Goal: Register for event/course

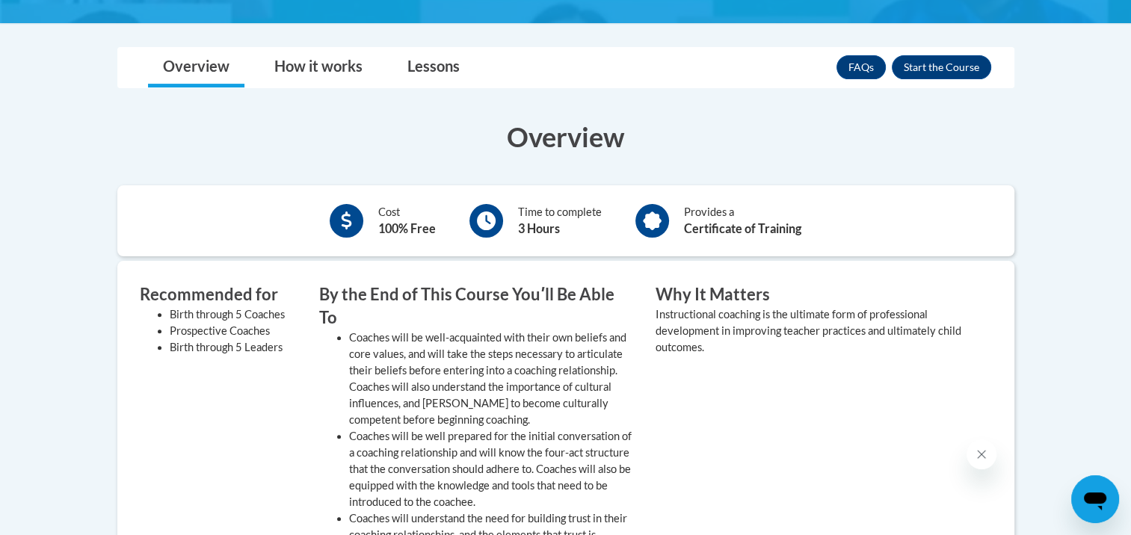
scroll to position [423, 0]
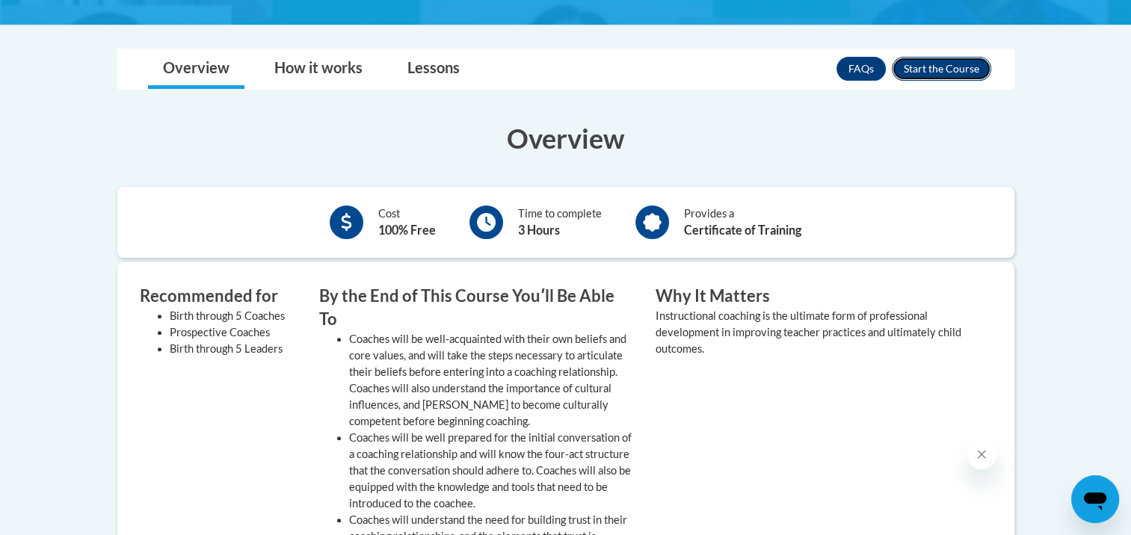
click at [926, 69] on button "Enroll" at bounding box center [941, 69] width 99 height 24
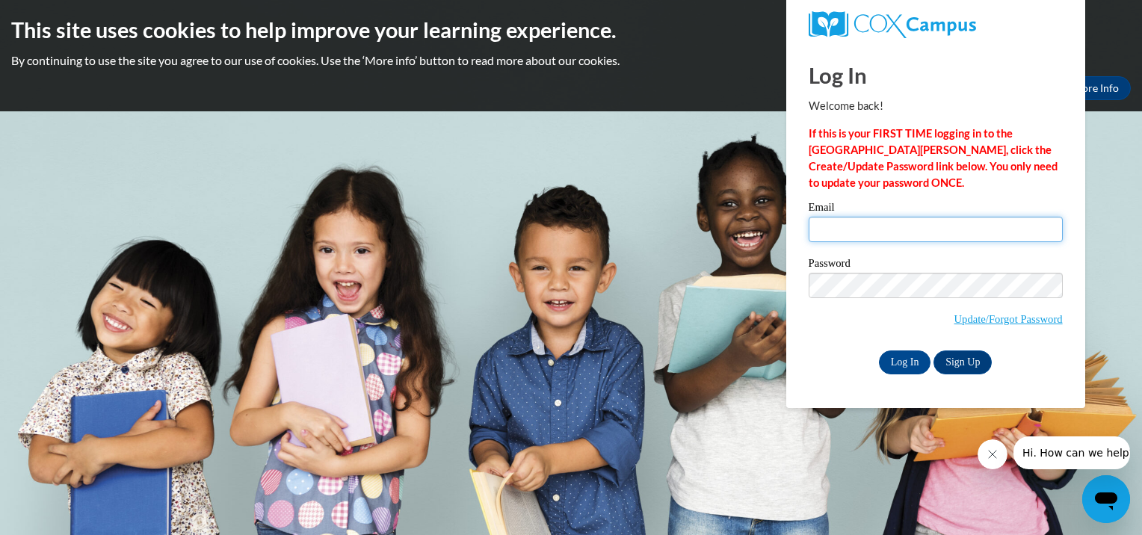
click at [925, 239] on input "Email" at bounding box center [936, 229] width 254 height 25
type input "shasta.lee@mnps.org"
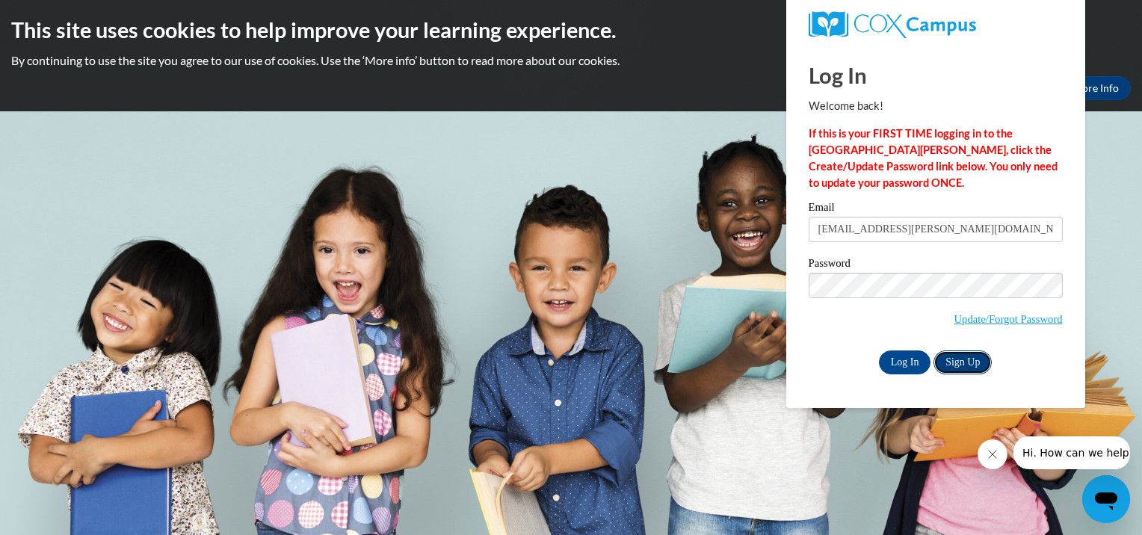
click at [959, 368] on link "Sign Up" at bounding box center [963, 363] width 58 height 24
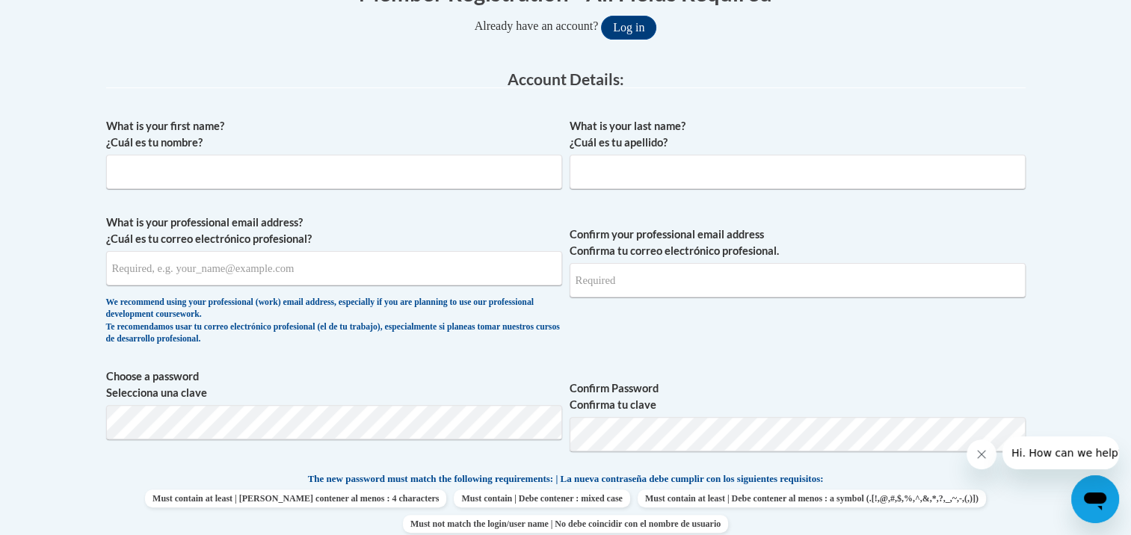
scroll to position [396, 0]
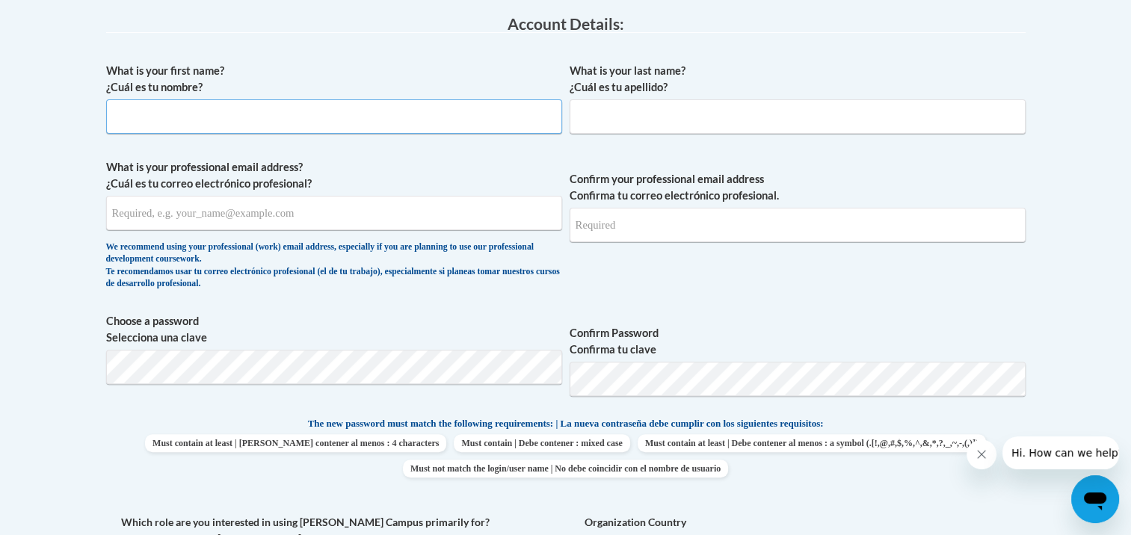
click at [461, 111] on input "What is your first name? ¿Cuál es tu nombre?" at bounding box center [334, 116] width 456 height 34
click at [461, 111] on input "Shasta" at bounding box center [334, 116] width 456 height 34
type input "Shasta"
click at [643, 105] on input "What is your last name? ¿Cuál es tu apellido?" at bounding box center [798, 116] width 456 height 34
type input "Lee"
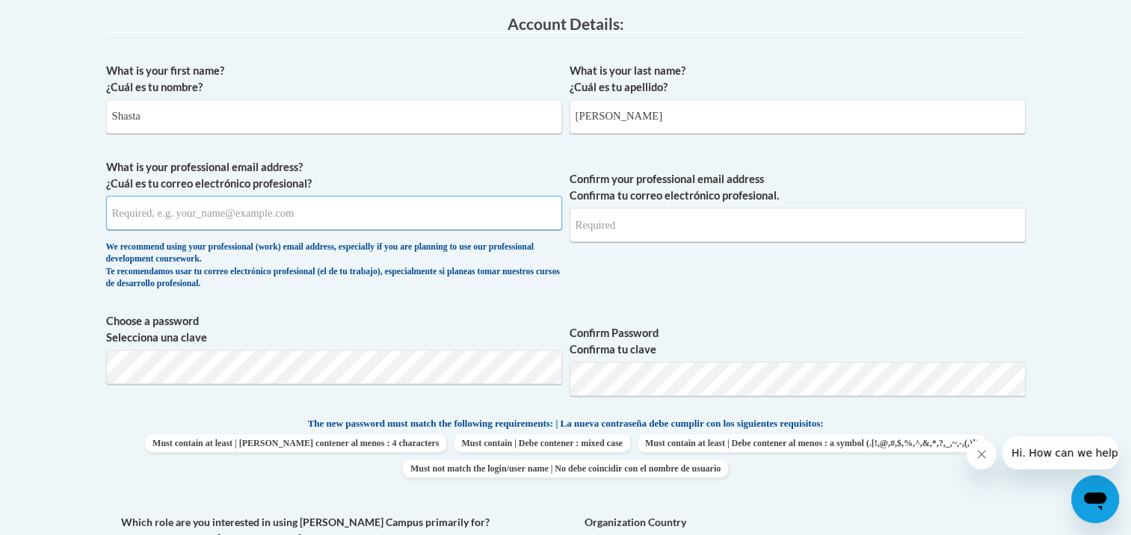
click at [413, 197] on input "What is your professional email address? ¿Cuál es tu correo electrónico profesi…" at bounding box center [334, 213] width 456 height 34
type input "Shasta.lee@mnps.org"
click at [623, 212] on input "Confirm your professional email address Confirma tu correo electrónico profesio…" at bounding box center [798, 225] width 456 height 34
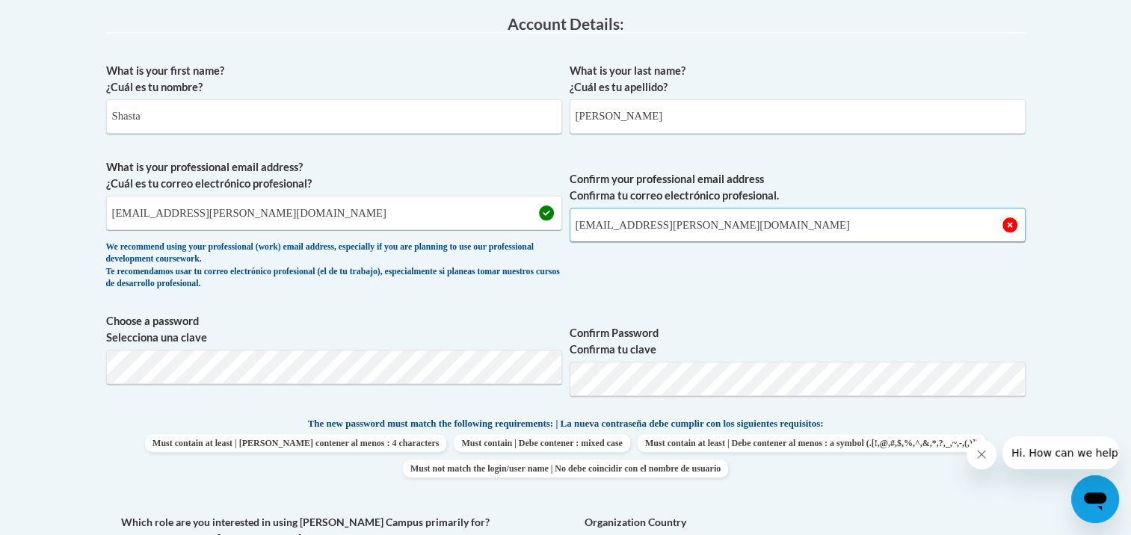
type input "Shasta.lee@mnps.org"
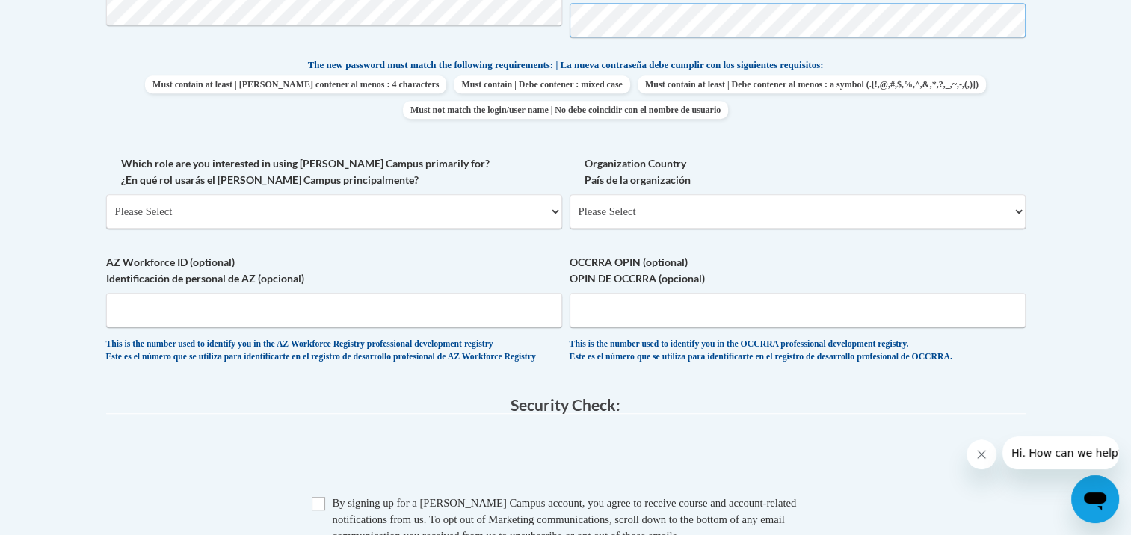
scroll to position [756, 0]
click at [323, 308] on input "AZ Workforce ID (optional) Identificación de personal de AZ (opcional)" at bounding box center [334, 309] width 456 height 34
click at [303, 214] on select "Please Select College/University | Colegio/Universidad Community/Nonprofit Part…" at bounding box center [334, 211] width 456 height 34
select select "fbf2d438-af2f-41f8-98f1-81c410e29de3"
click at [106, 194] on select "Please Select College/University | Colegio/Universidad Community/Nonprofit Part…" at bounding box center [334, 211] width 456 height 34
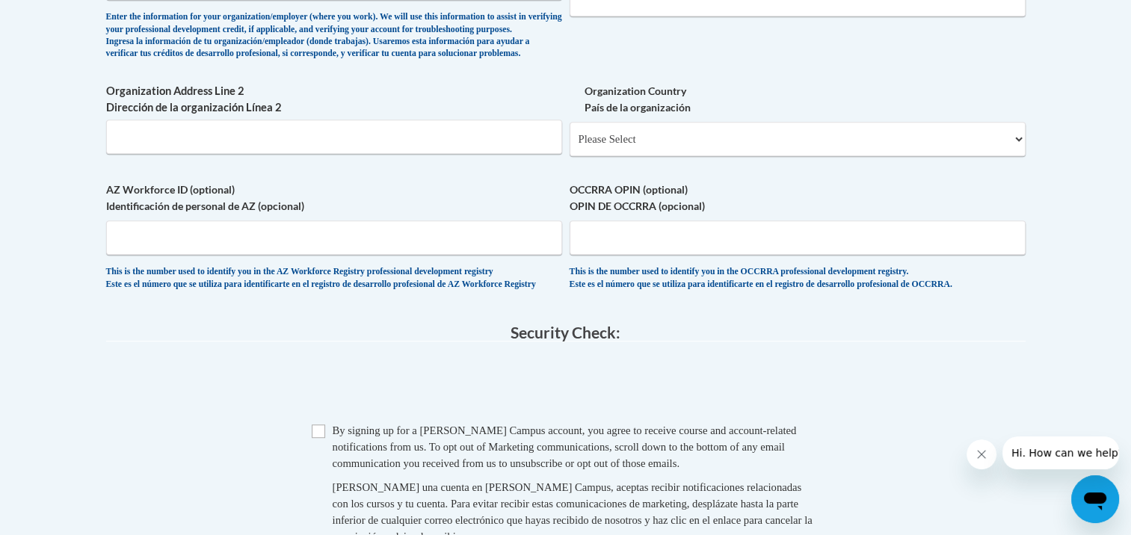
scroll to position [1146, 0]
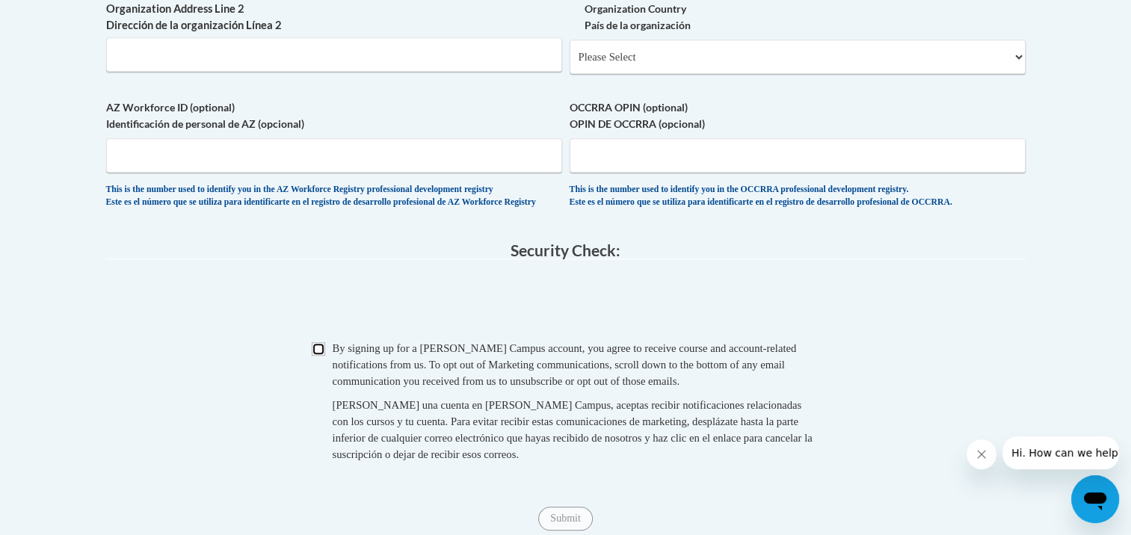
click at [321, 356] on input "Checkbox" at bounding box center [318, 348] width 13 height 13
checkbox input "true"
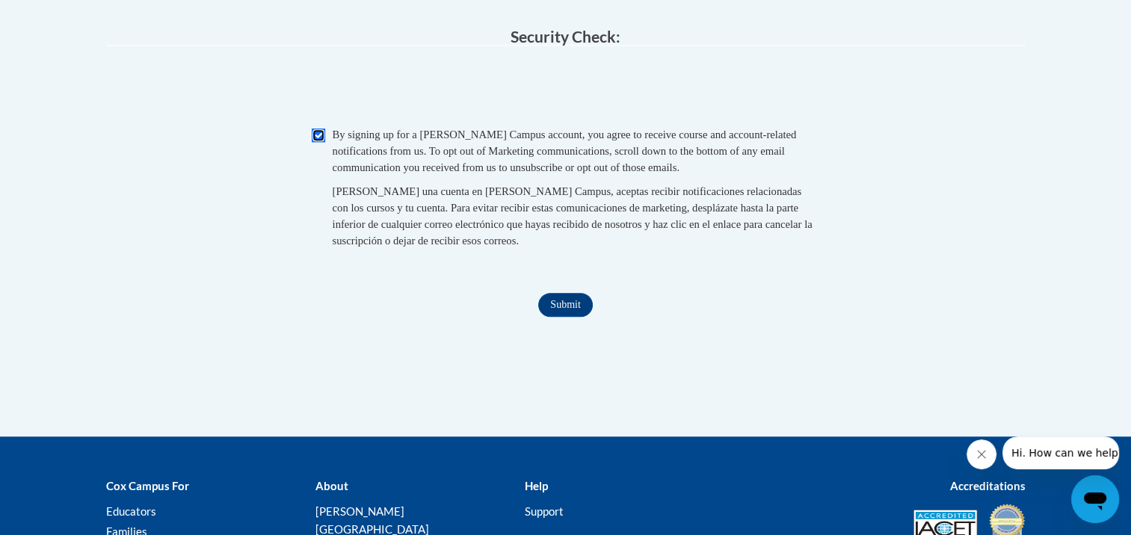
scroll to position [1372, 0]
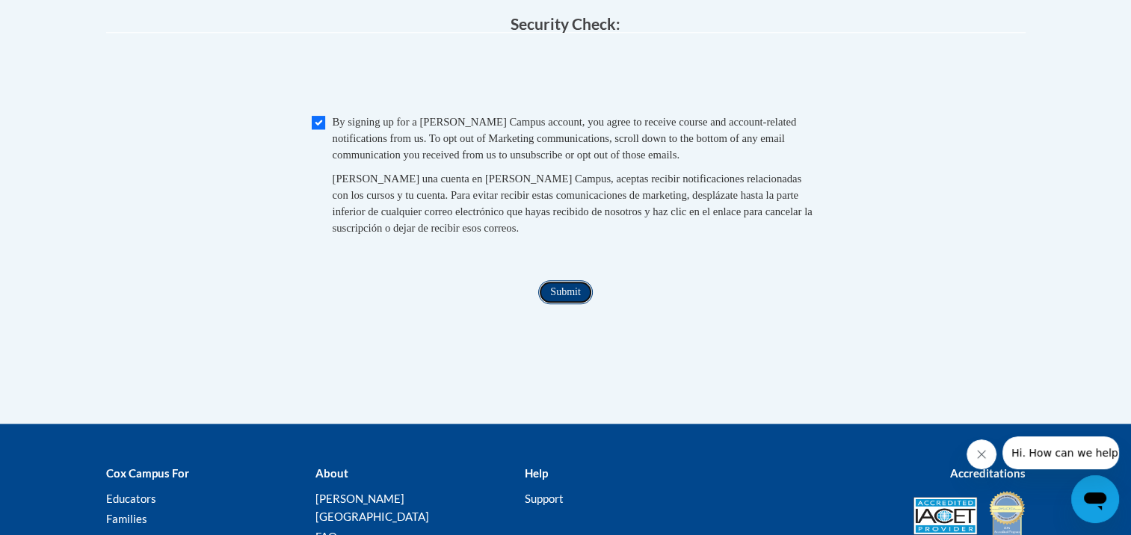
click at [576, 304] on input "Submit" at bounding box center [565, 292] width 54 height 24
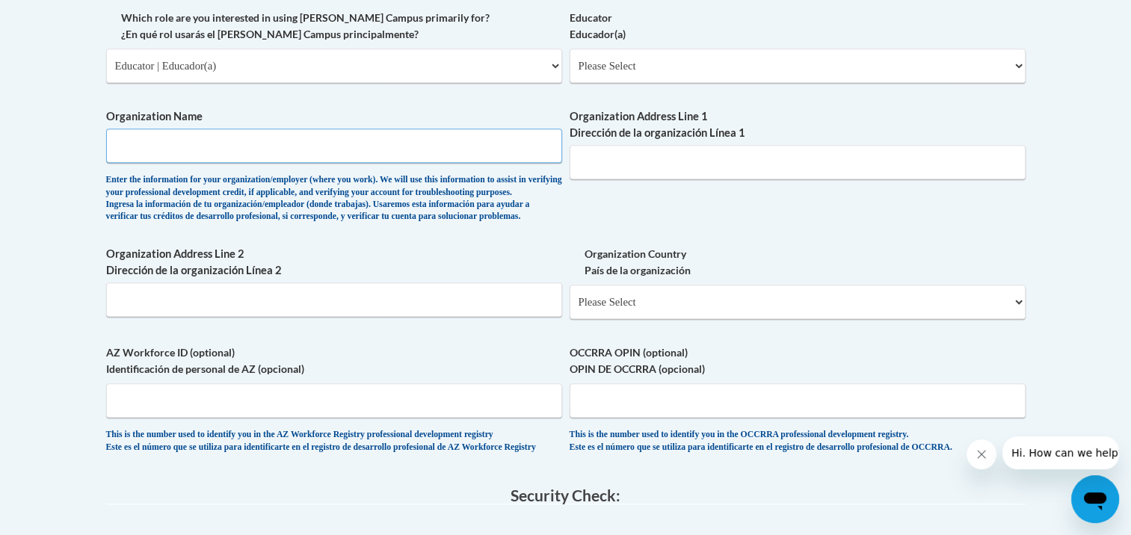
scroll to position [896, 0]
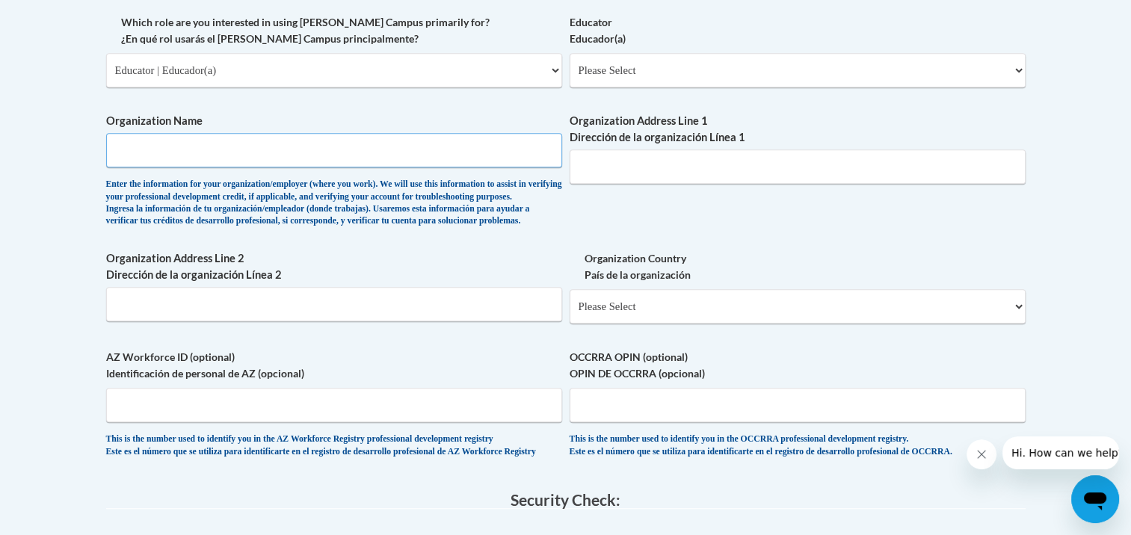
click at [303, 164] on input "Organization Name" at bounding box center [334, 150] width 456 height 34
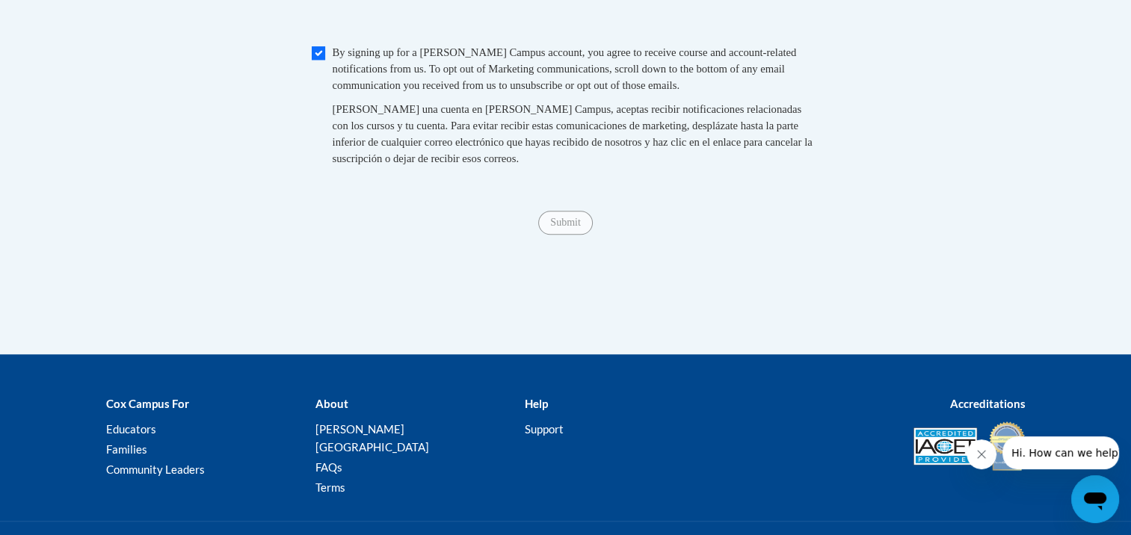
scroll to position [1441, 0]
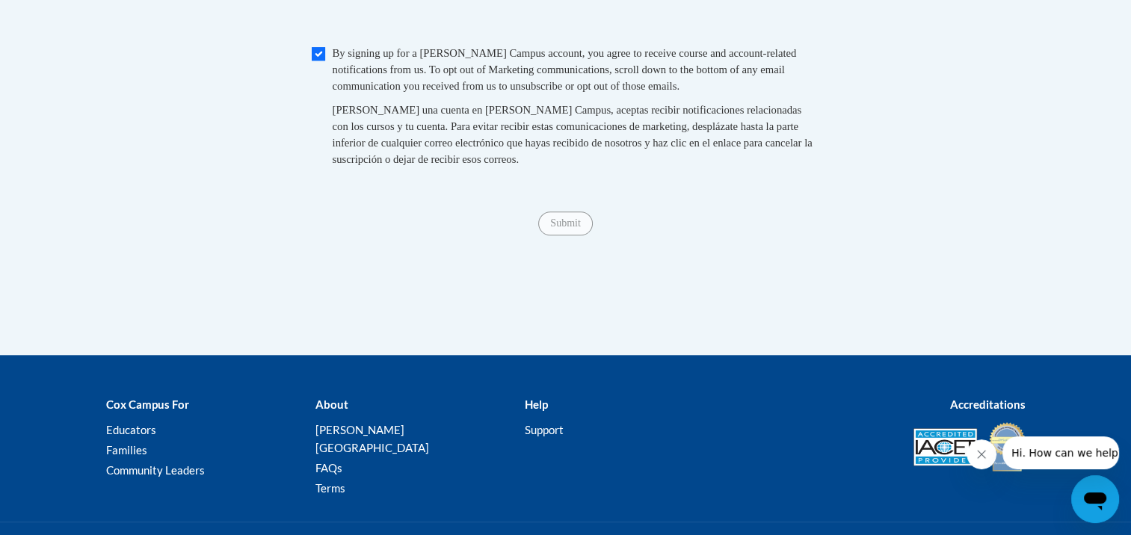
type input "MNPS"
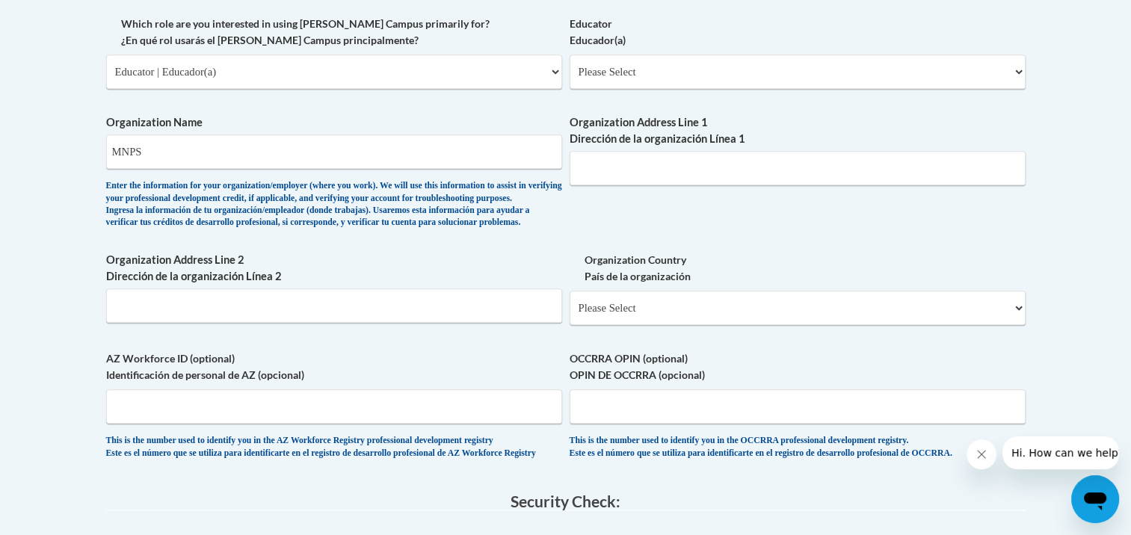
scroll to position [894, 0]
click at [659, 326] on select "Please Select United States | Estados Unidos Outside of the United States | Fue…" at bounding box center [798, 309] width 456 height 34
select select "ad49bcad-a171-4b2e-b99c-48b446064914"
click at [570, 315] on select "Please Select United States | Estados Unidos Outside of the United States | Fue…" at bounding box center [798, 309] width 456 height 34
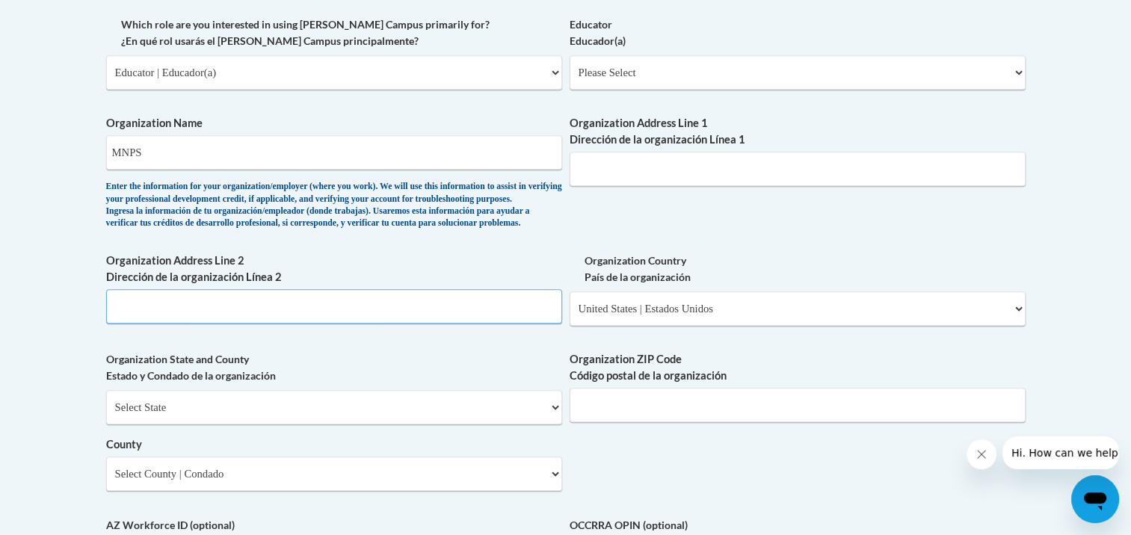
click at [437, 317] on input "Organization Address Line 2 Dirección de la organización Línea 2" at bounding box center [334, 306] width 456 height 34
type input "3150 McGavock Pike"
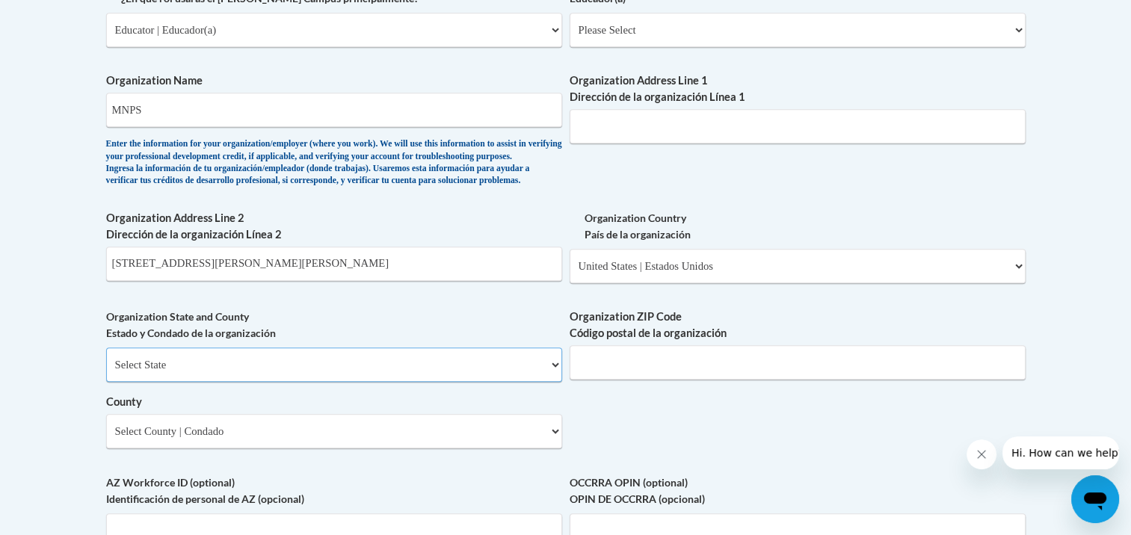
click at [147, 382] on select "Select State Alabama Alaska Arizona Arkansas California Colorado Connecticut De…" at bounding box center [334, 365] width 456 height 34
select select "Tennessee"
click at [106, 372] on select "Select State Alabama Alaska Arizona Arkansas California Colorado Connecticut De…" at bounding box center [334, 365] width 456 height 34
click at [154, 449] on select "Select County Anderson Bedford Benton Bledsoe Blount Bradley Campbell Cannon Ca…" at bounding box center [334, 431] width 456 height 34
select select "Davidson"
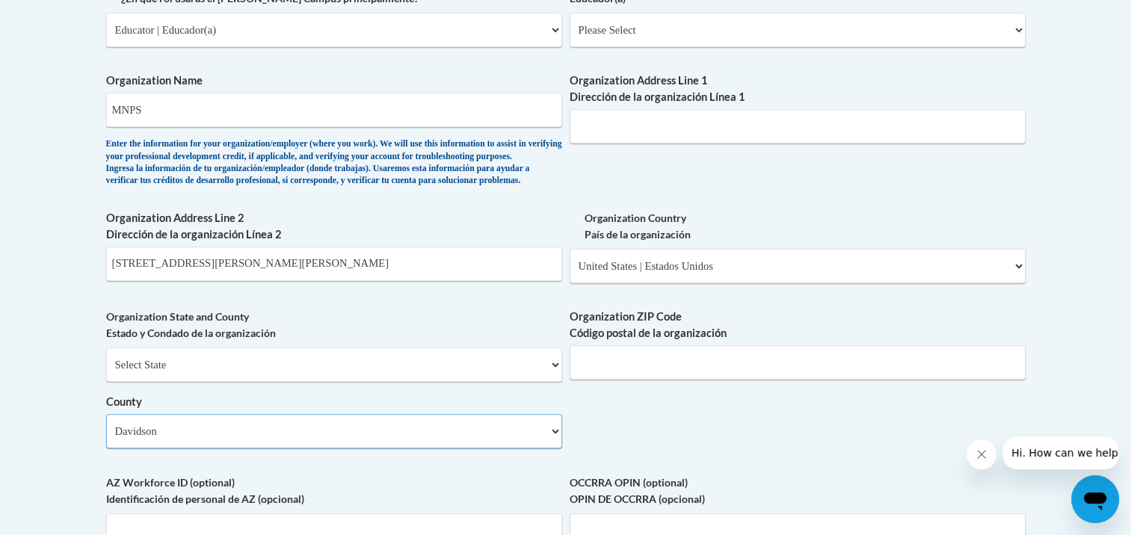
click at [106, 438] on select "Select County Anderson Bedford Benton Bledsoe Blount Bradley Campbell Cannon Ca…" at bounding box center [334, 431] width 456 height 34
click at [668, 380] on input "Organization ZIP Code Código postal de la organización" at bounding box center [798, 362] width 456 height 34
type input "37214"
click at [691, 457] on div "What is your first name? ¿Cuál es tu nombre? Shasta What is your last name? ¿Cu…" at bounding box center [565, 57] width 919 height 1084
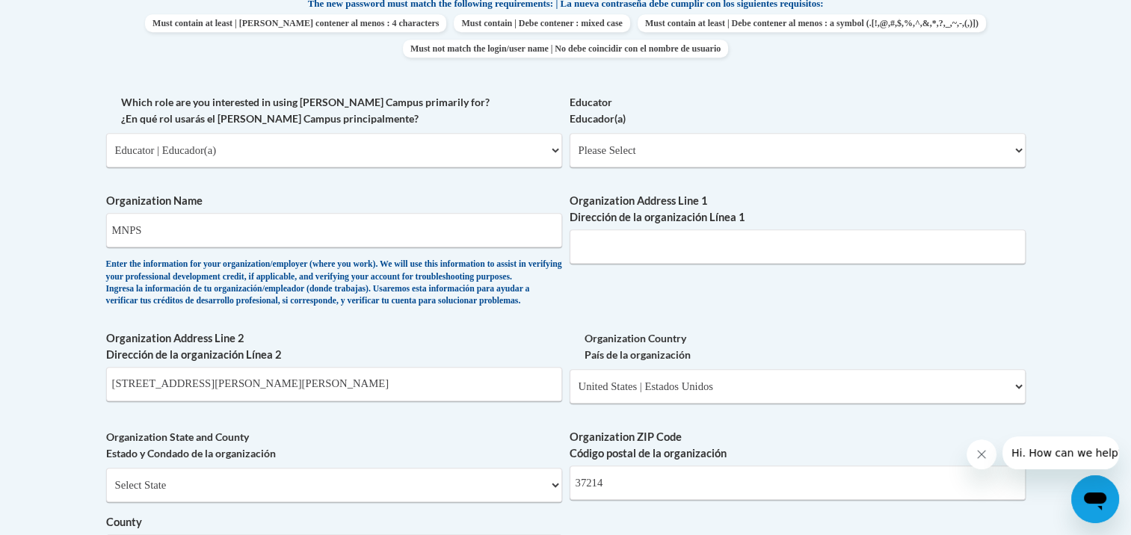
scroll to position [816, 0]
click at [616, 150] on select "Please Select Early Learning/Daycare Teacher/Family Home Care Provider | Maestr…" at bounding box center [798, 150] width 456 height 34
select select "67563ca1-16dc-4830-a7b3-94a34bed3689"
click at [570, 133] on select "Please Select Early Learning/Daycare Teacher/Family Home Care Provider | Maestr…" at bounding box center [798, 150] width 456 height 34
select select "null"
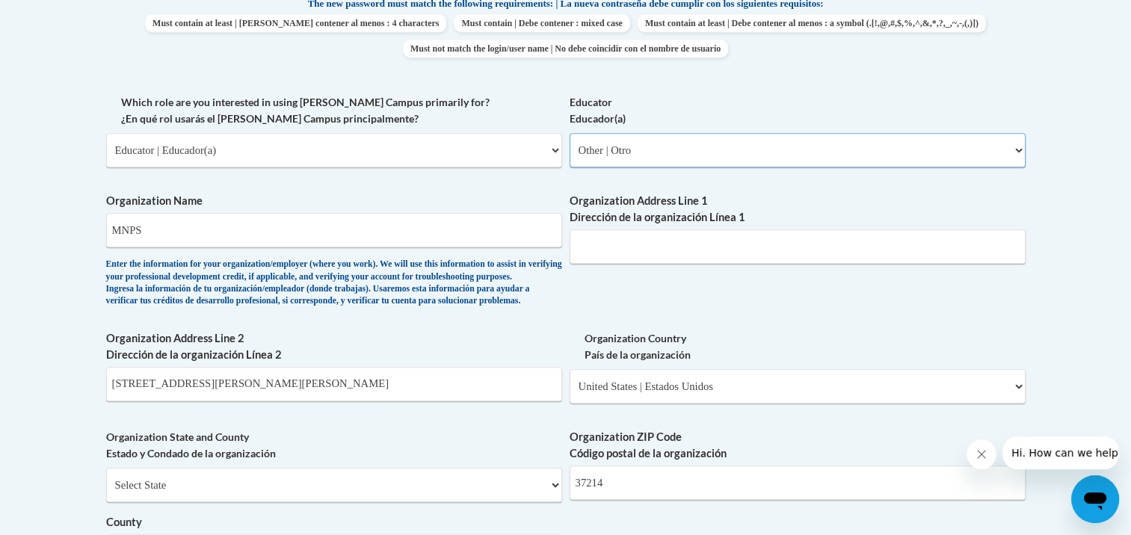
select select "null"
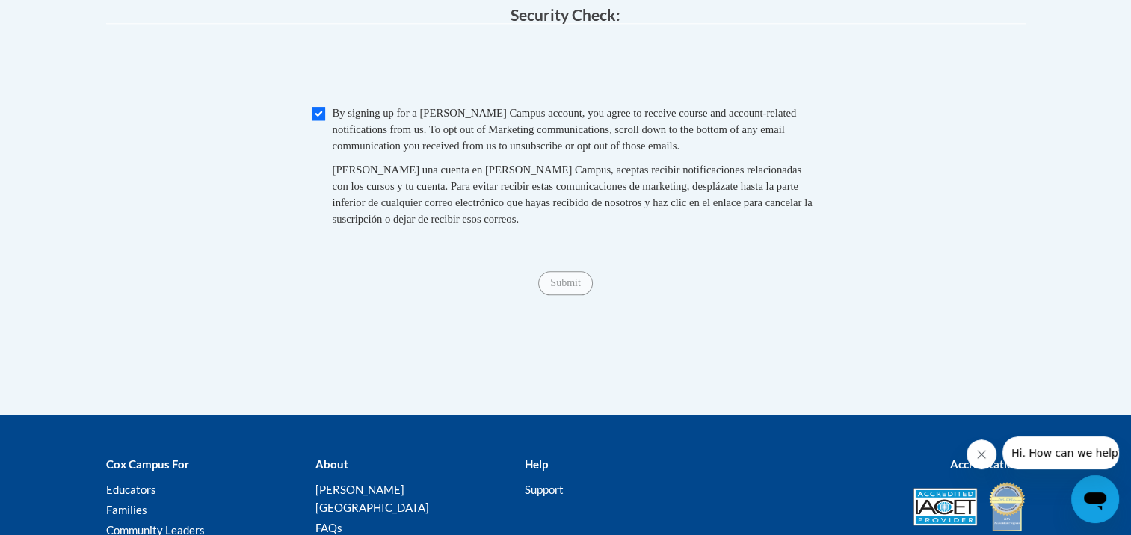
scroll to position [1547, 0]
click at [558, 296] on input "Submit" at bounding box center [565, 284] width 54 height 24
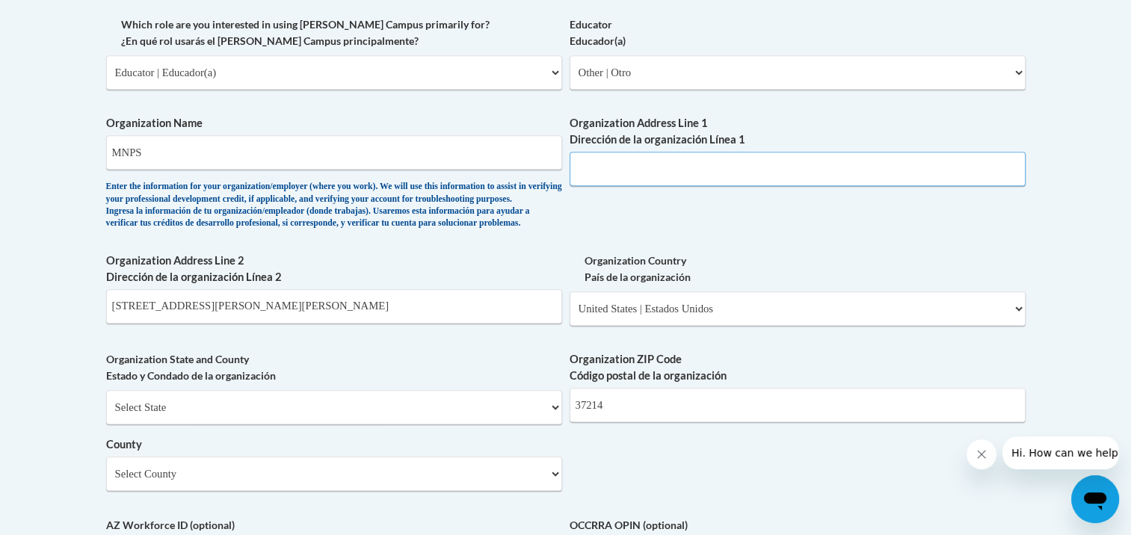
scroll to position [893, 0]
click at [624, 172] on input "Organization Address Line 1 Dirección de la organización Línea 1" at bounding box center [798, 169] width 456 height 34
drag, startPoint x: 224, startPoint y: 342, endPoint x: 77, endPoint y: 335, distance: 146.7
click at [77, 335] on body "This site uses cookies to help improve your learning experience. By continuing …" at bounding box center [565, 220] width 1131 height 2227
click at [591, 167] on input "Organization Address Line 1 Dirección de la organización Línea 1" at bounding box center [798, 169] width 456 height 34
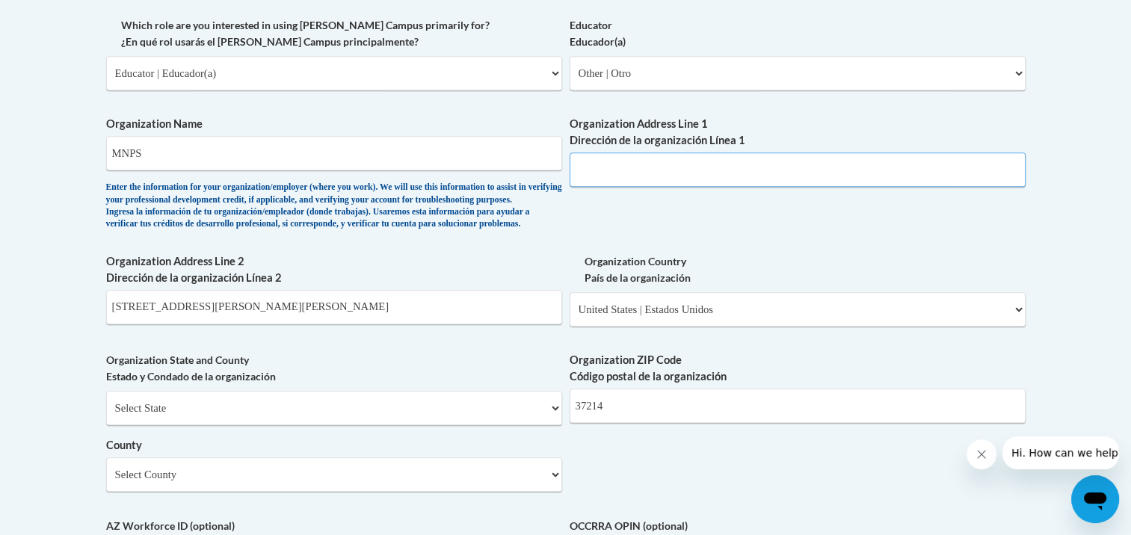
paste input "3150 McGavock Pike"
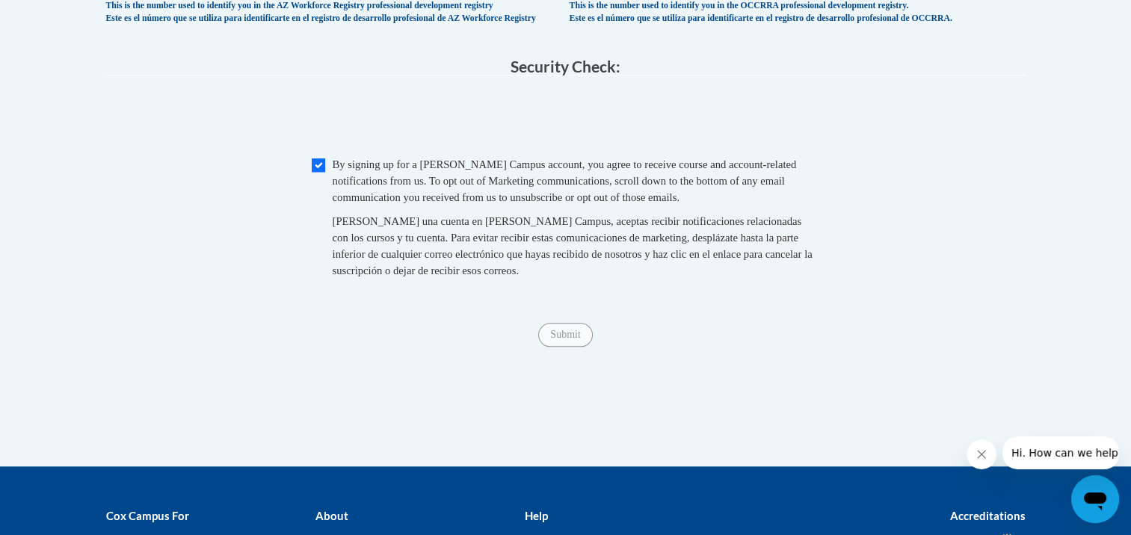
scroll to position [1470, 0]
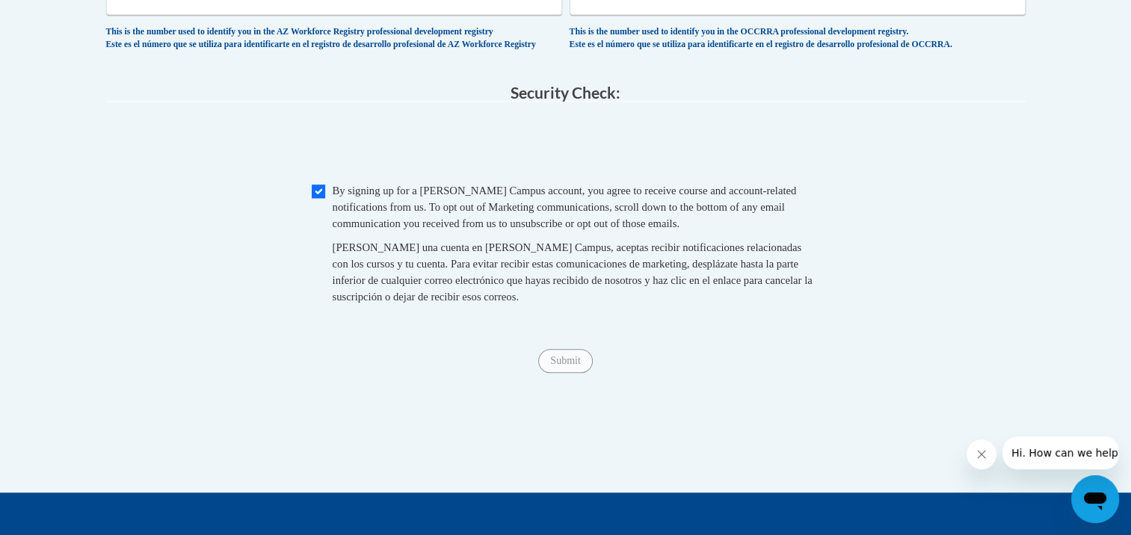
type input "3150 McGavock Pike"
click at [312, 198] on input "Checkbox" at bounding box center [318, 191] width 13 height 13
checkbox input "true"
click at [557, 373] on input "Submit" at bounding box center [565, 361] width 54 height 24
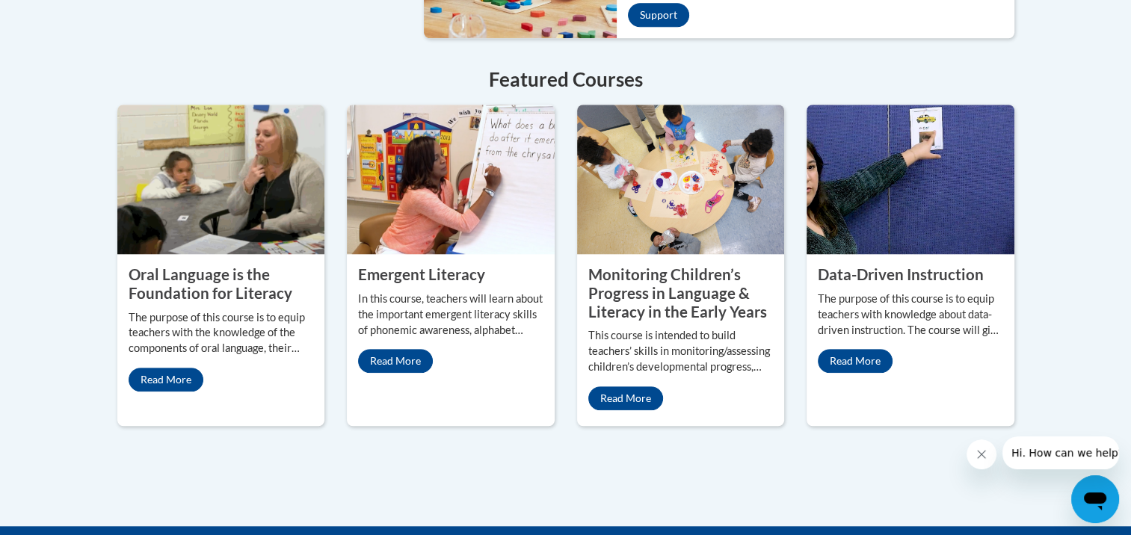
scroll to position [1313, 0]
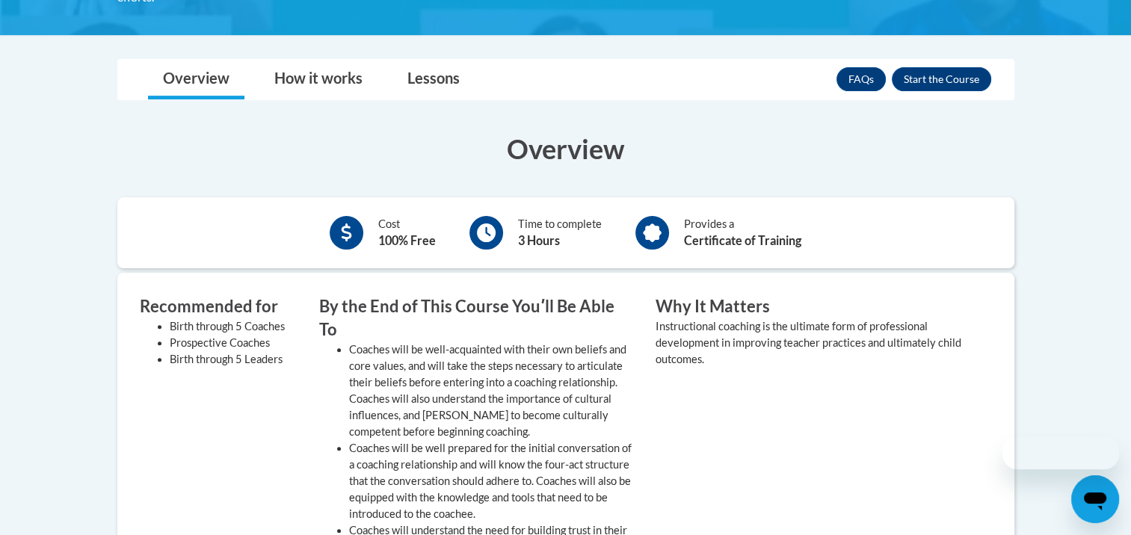
scroll to position [416, 0]
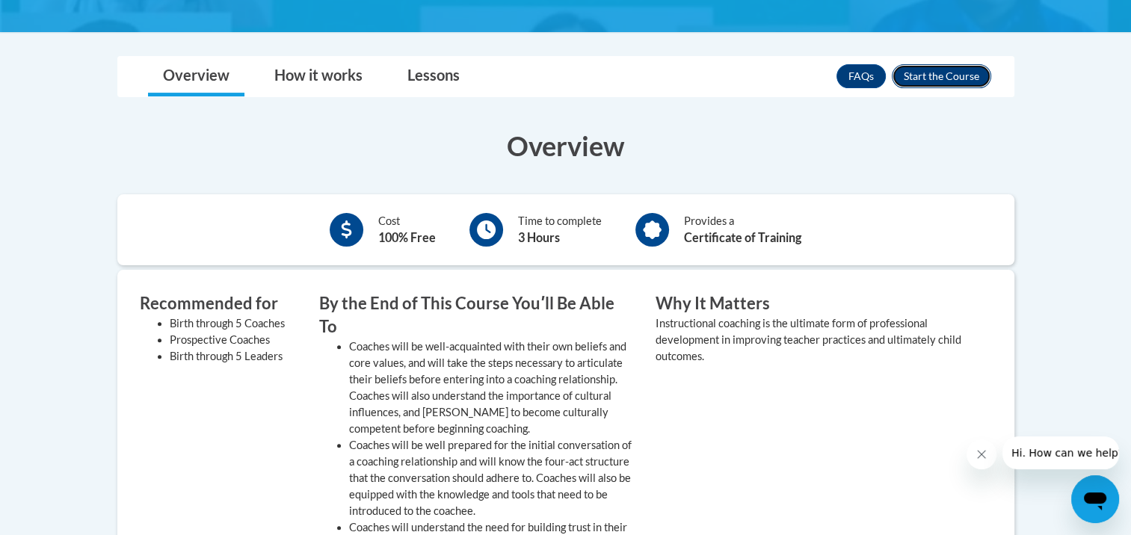
click at [924, 81] on button "Enroll" at bounding box center [941, 76] width 99 height 24
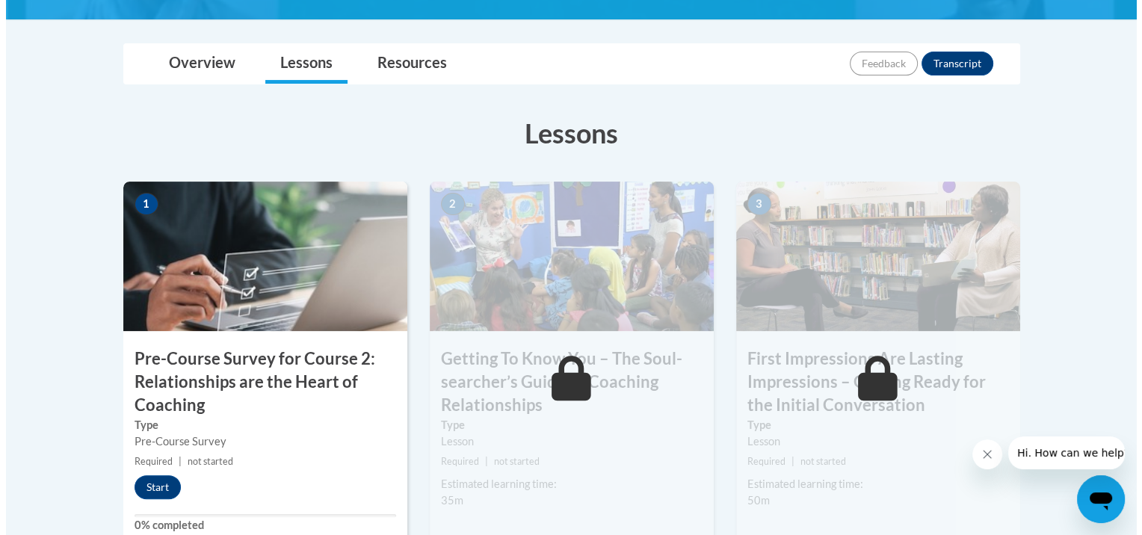
scroll to position [434, 0]
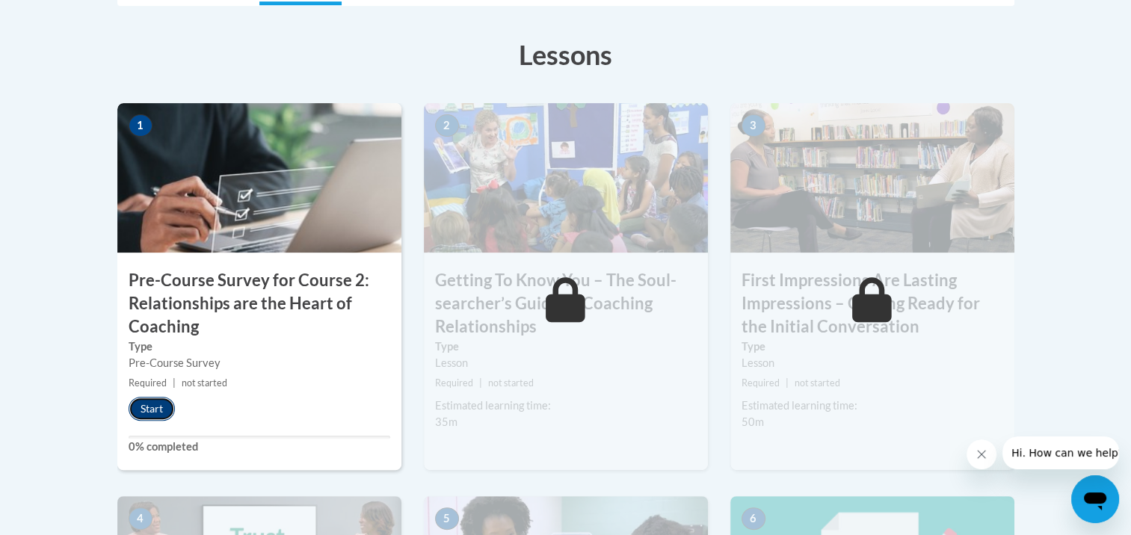
click at [142, 413] on button "Start" at bounding box center [152, 409] width 46 height 24
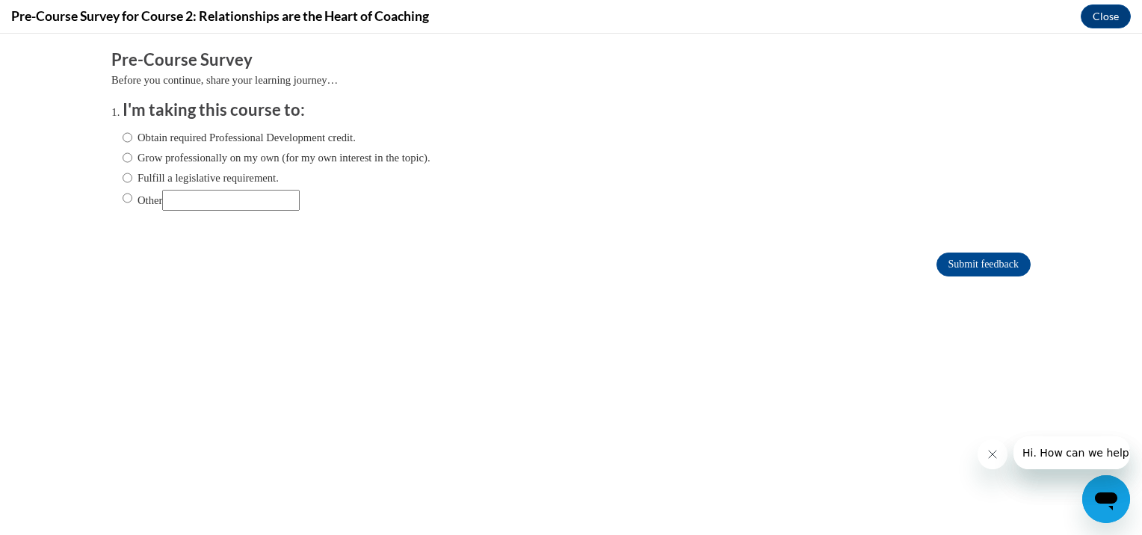
scroll to position [0, 0]
click at [197, 197] on input "Other" at bounding box center [231, 200] width 138 height 21
click at [123, 138] on input "Obtain required Professional Development credit." at bounding box center [128, 137] width 10 height 16
radio input "true"
click at [135, 158] on label "Grow professionally on my own (for my own interest in the topic)." at bounding box center [277, 158] width 308 height 16
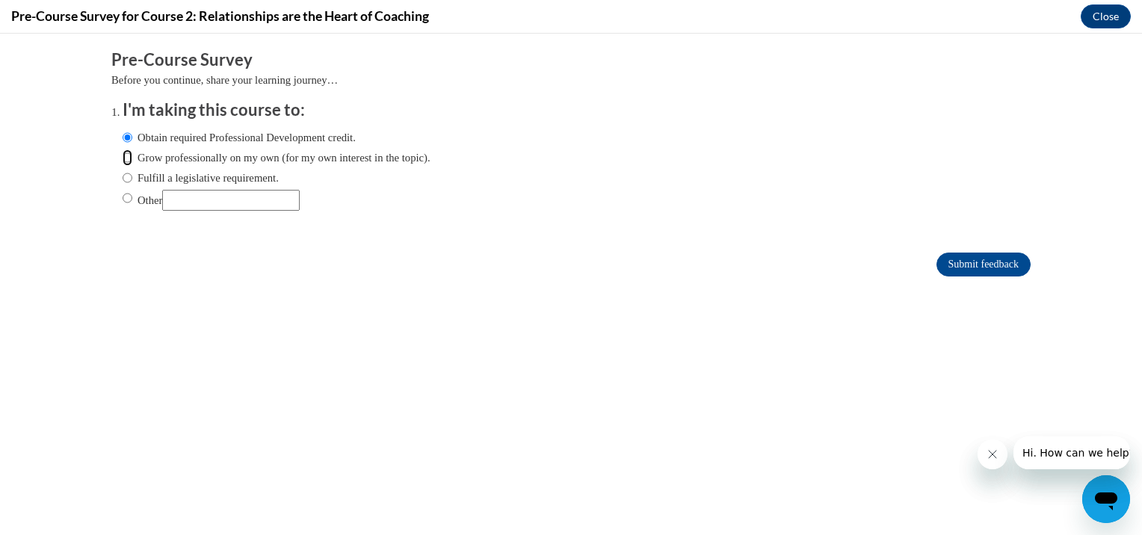
click at [132, 158] on input "Grow professionally on my own (for my own interest in the topic)." at bounding box center [128, 158] width 10 height 16
radio input "true"
click at [969, 263] on input "Submit feedback" at bounding box center [984, 265] width 94 height 24
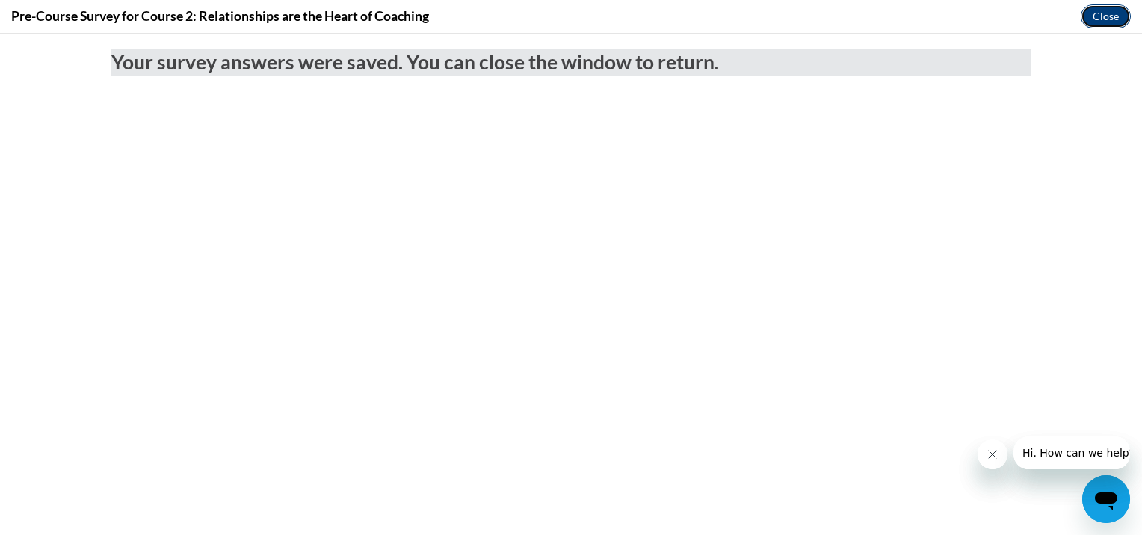
click at [1105, 19] on button "Close" at bounding box center [1106, 16] width 50 height 24
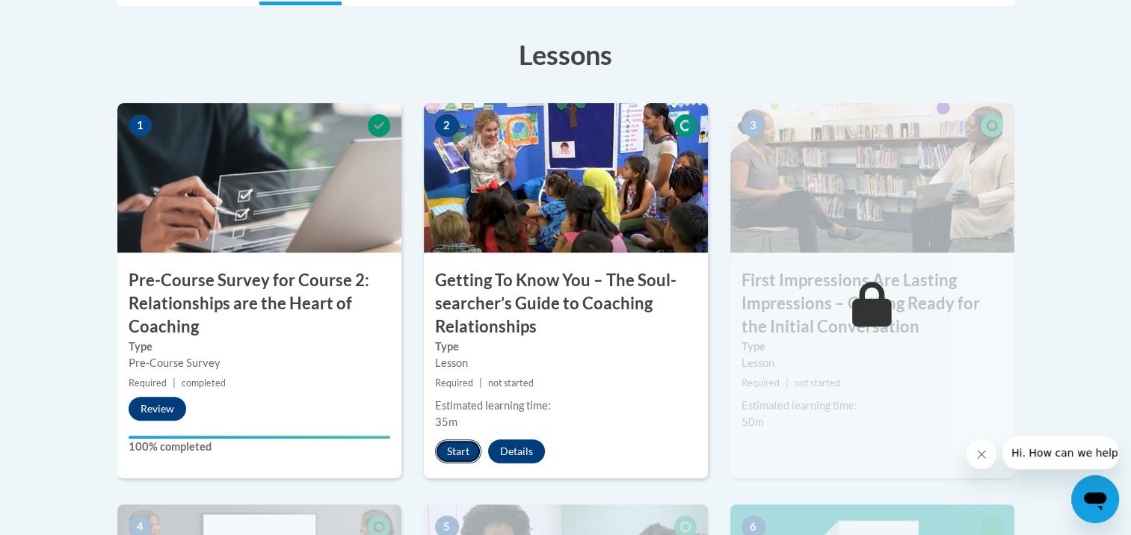
click at [458, 449] on button "Start" at bounding box center [458, 452] width 46 height 24
